Goal: Navigation & Orientation: Find specific page/section

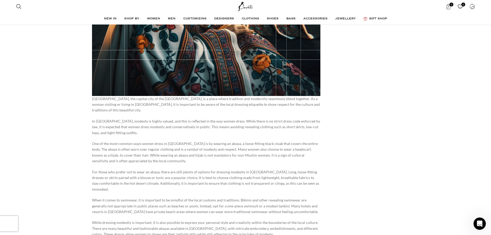
scroll to position [1109, 0]
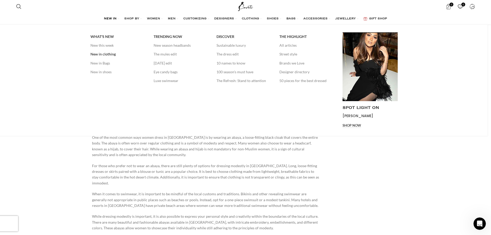
click at [113, 53] on link "New in clothing" at bounding box center [118, 54] width 55 height 9
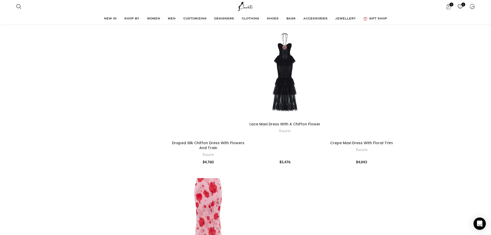
scroll to position [1238, 0]
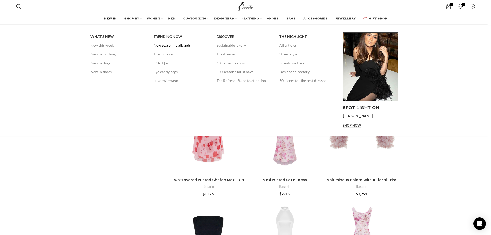
click at [172, 45] on link "New season headbands" at bounding box center [181, 45] width 55 height 9
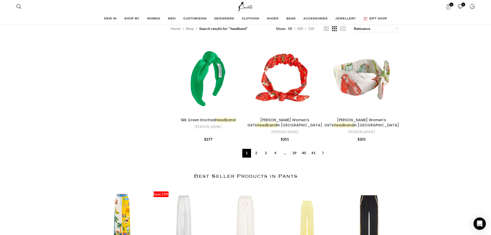
scroll to position [645, 0]
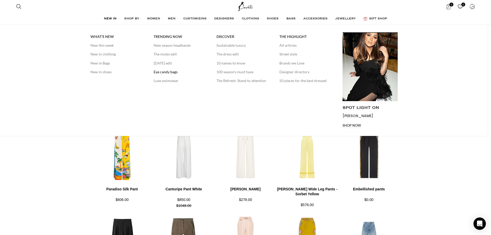
click at [163, 72] on link "Eye candy bags" at bounding box center [181, 72] width 55 height 9
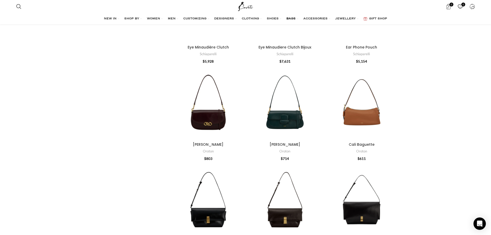
scroll to position [800, 0]
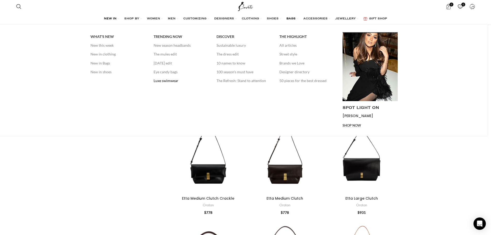
click at [168, 81] on link "Luxe swimwear" at bounding box center [181, 80] width 55 height 9
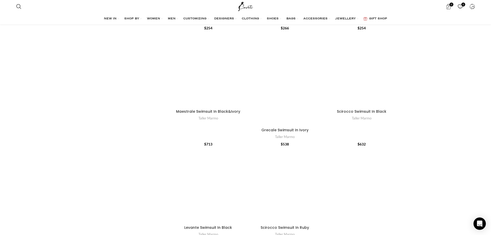
scroll to position [1909, 0]
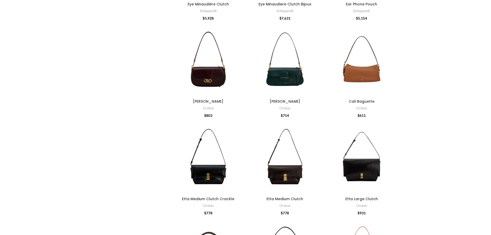
scroll to position [800, 0]
